Goal: Task Accomplishment & Management: Manage account settings

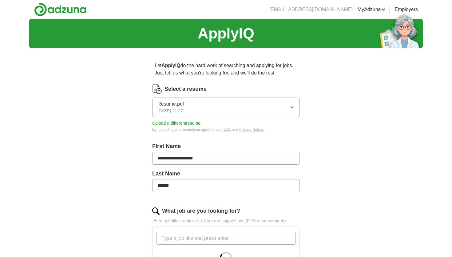
click at [290, 102] on button "Resume.pdf [DATE] 21:27" at bounding box center [225, 106] width 147 height 19
click at [282, 102] on button "Resume.pdf [DATE] 21:27" at bounding box center [225, 106] width 147 height 19
click at [188, 123] on button "Upload a different resume" at bounding box center [176, 123] width 48 height 6
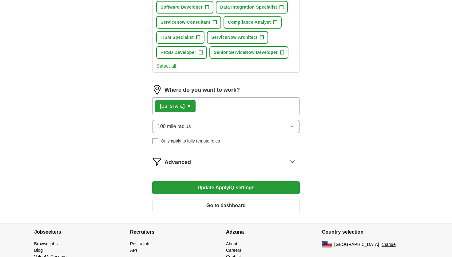
scroll to position [278, 0]
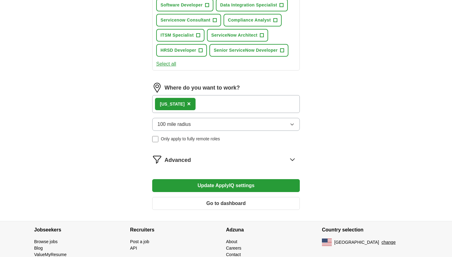
click at [210, 183] on button "Update ApplyIQ settings" at bounding box center [225, 185] width 147 height 13
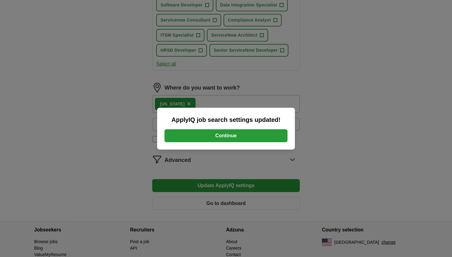
click at [219, 133] on button "Continue" at bounding box center [225, 135] width 123 height 13
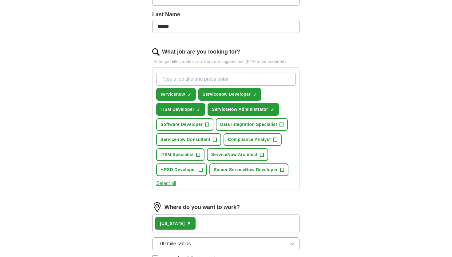
scroll to position [25, 0]
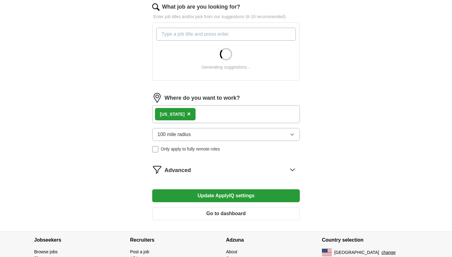
scroll to position [212, 0]
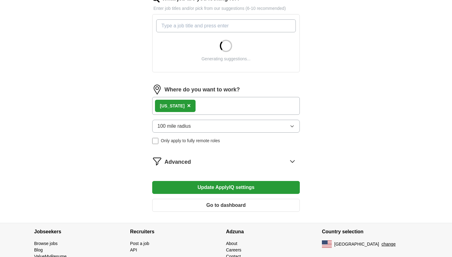
click at [258, 164] on div "Advanced" at bounding box center [231, 161] width 135 height 10
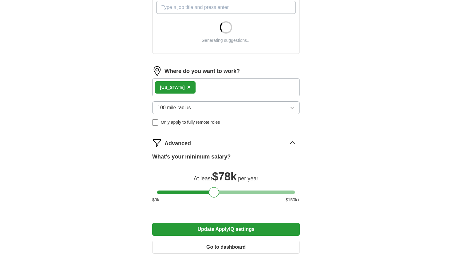
scroll to position [244, 0]
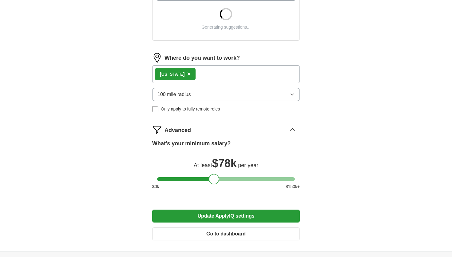
click at [224, 179] on div at bounding box center [226, 179] width 138 height 4
click at [217, 179] on div at bounding box center [226, 179] width 138 height 4
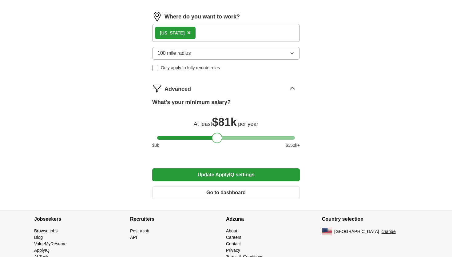
scroll to position [390, 0]
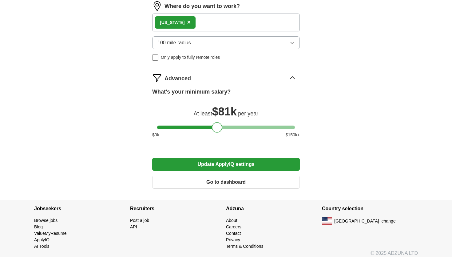
click at [235, 164] on button "Update ApplyIQ settings" at bounding box center [225, 164] width 147 height 13
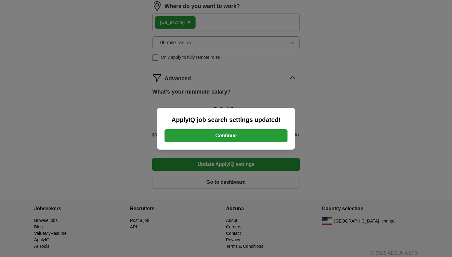
click at [243, 138] on button "Continue" at bounding box center [225, 135] width 123 height 13
